Goal: Task Accomplishment & Management: Complete application form

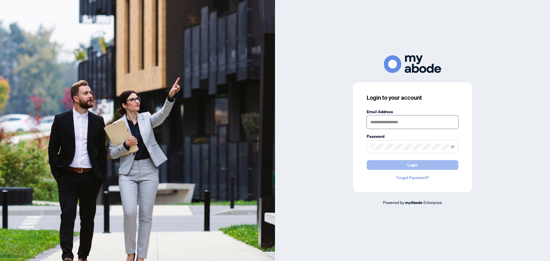
type input "**********"
click at [274, 165] on button "Login" at bounding box center [412, 165] width 92 height 10
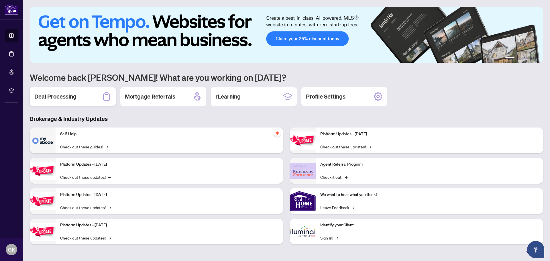
click at [80, 97] on div "Deal Processing" at bounding box center [73, 96] width 86 height 18
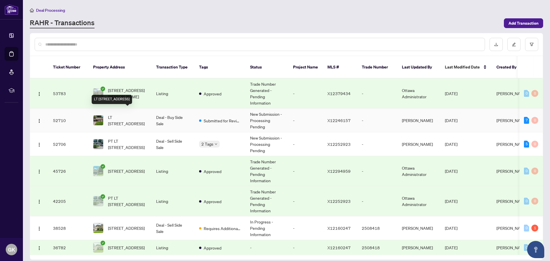
click at [112, 114] on span "LT [STREET_ADDRESS]" at bounding box center [127, 120] width 39 height 13
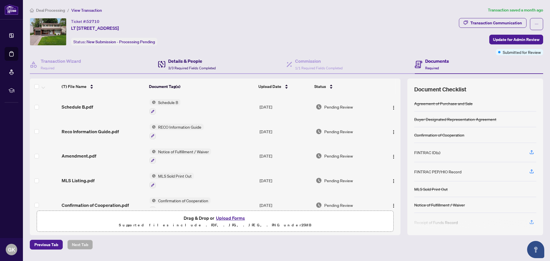
click at [190, 63] on h4 "Details & People" at bounding box center [192, 61] width 48 height 7
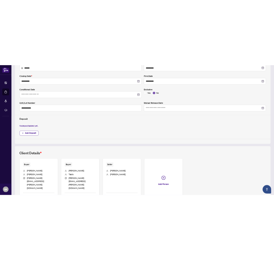
scroll to position [140, 0]
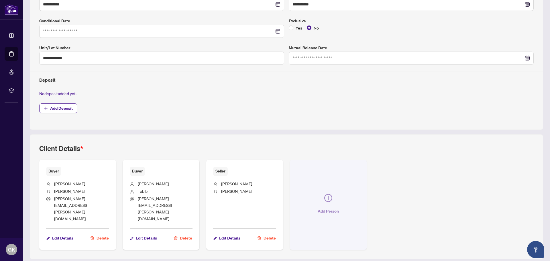
click at [326, 194] on icon "plus-circle" at bounding box center [328, 198] width 8 height 8
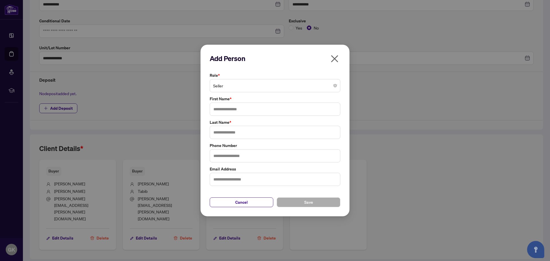
click at [288, 90] on span "Seller" at bounding box center [275, 85] width 124 height 11
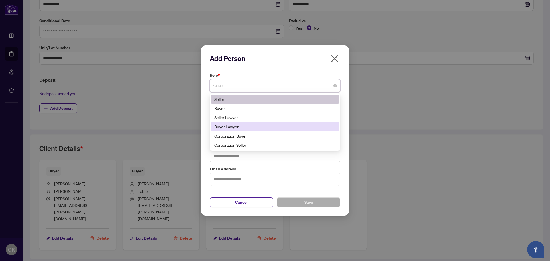
click at [248, 126] on div "Buyer Lawyer" at bounding box center [274, 126] width 121 height 6
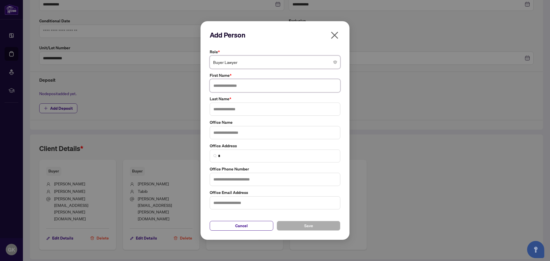
click at [249, 86] on input "text" at bounding box center [275, 85] width 131 height 13
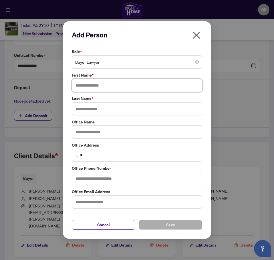
scroll to position [147, 0]
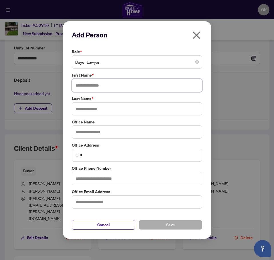
click at [130, 88] on input "text" at bounding box center [137, 85] width 131 height 13
type input "****"
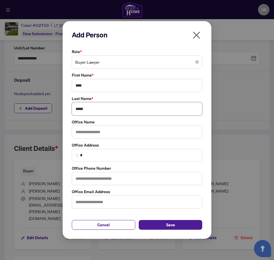
type input "*****"
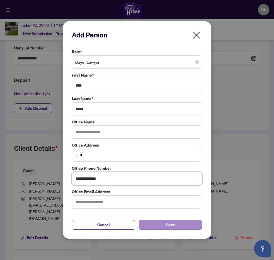
type input "**********"
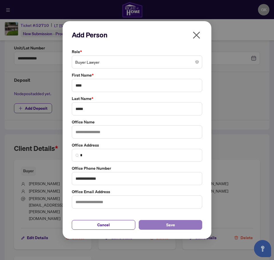
click at [177, 223] on button "Save" at bounding box center [171, 225] width 64 height 10
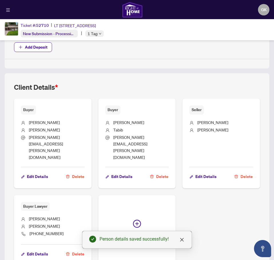
scroll to position [229, 0]
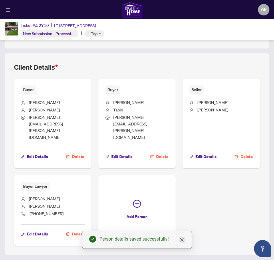
click at [183, 240] on icon "close" at bounding box center [181, 239] width 3 height 3
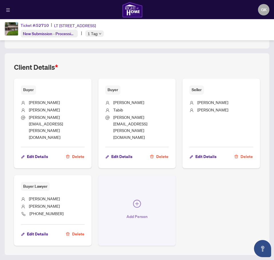
click at [136, 200] on icon "plus-circle" at bounding box center [137, 204] width 8 height 8
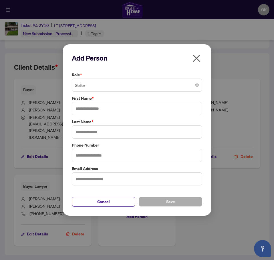
click at [123, 86] on span "Seller" at bounding box center [137, 85] width 124 height 11
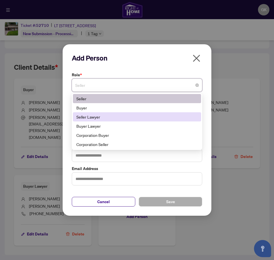
click at [115, 118] on div "Seller Lawyer" at bounding box center [136, 117] width 121 height 6
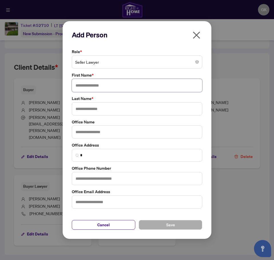
click at [100, 86] on input "text" at bounding box center [137, 85] width 131 height 13
type input "********"
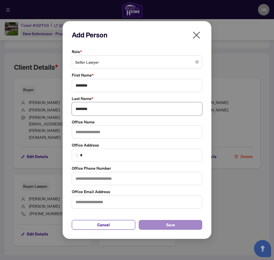
type input "********"
click at [174, 226] on span "Save" at bounding box center [170, 225] width 9 height 9
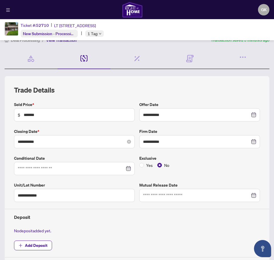
scroll to position [0, 0]
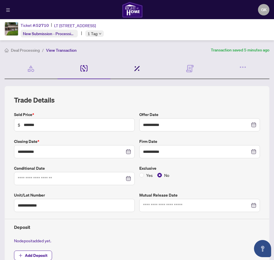
click at [135, 69] on icon at bounding box center [137, 69] width 6 height 6
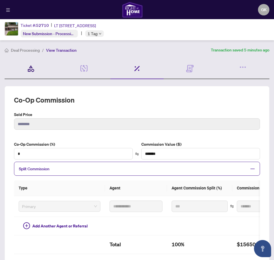
click at [28, 70] on icon at bounding box center [31, 69] width 8 height 8
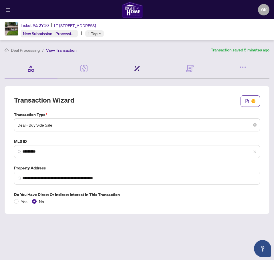
click at [136, 70] on icon at bounding box center [137, 69] width 6 height 6
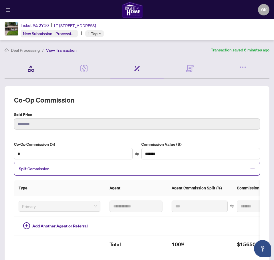
click at [29, 65] on icon at bounding box center [31, 69] width 8 height 8
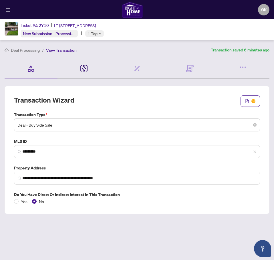
click at [84, 67] on icon at bounding box center [83, 68] width 7 height 7
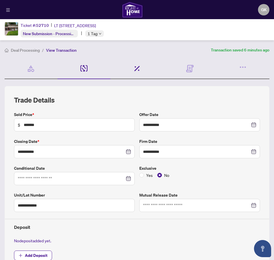
click at [139, 69] on div "Commission 1/1 Required Fields Completed" at bounding box center [136, 68] width 53 height 21
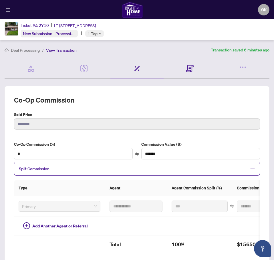
click at [192, 65] on div "Documents Required" at bounding box center [190, 68] width 53 height 21
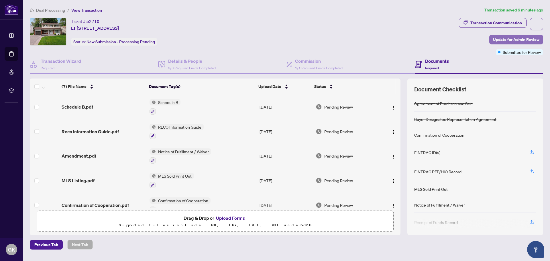
click at [509, 41] on span "Update for Admin Review" at bounding box center [516, 39] width 46 height 9
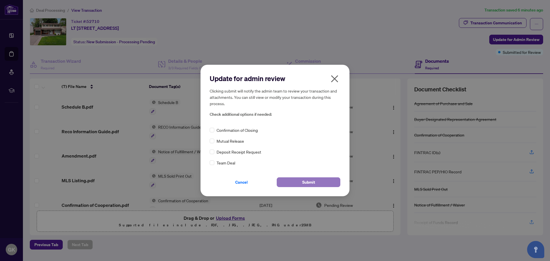
click at [316, 180] on button "Submit" at bounding box center [309, 182] width 64 height 10
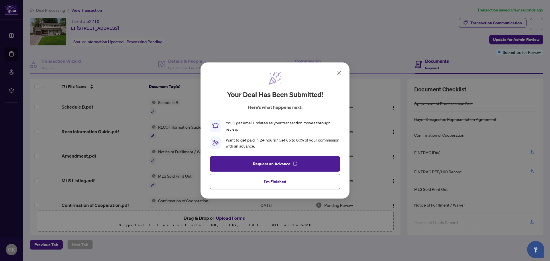
click at [339, 72] on icon at bounding box center [338, 72] width 7 height 7
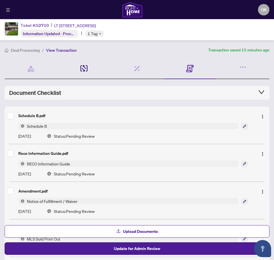
click at [81, 67] on icon at bounding box center [83, 68] width 7 height 7
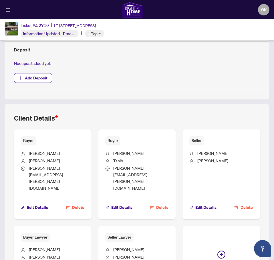
scroll to position [200, 0]
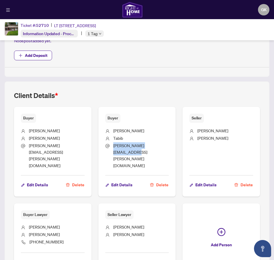
drag, startPoint x: 160, startPoint y: 146, endPoint x: 112, endPoint y: 147, distance: 47.5
click at [112, 147] on li "[PERSON_NAME][EMAIL_ADDRESS][PERSON_NAME][DOMAIN_NAME]" at bounding box center [137, 156] width 64 height 27
copy span "[PERSON_NAME][EMAIL_ADDRESS][PERSON_NAME][DOMAIN_NAME]"
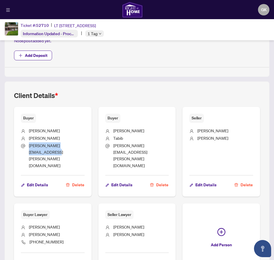
drag, startPoint x: 29, startPoint y: 146, endPoint x: 82, endPoint y: 147, distance: 53.5
click at [82, 147] on li "[PERSON_NAME][EMAIL_ADDRESS][PERSON_NAME][DOMAIN_NAME]" at bounding box center [53, 156] width 64 height 27
copy span "[PERSON_NAME][EMAIL_ADDRESS][PERSON_NAME][DOMAIN_NAME]"
